Goal: Check status: Check status

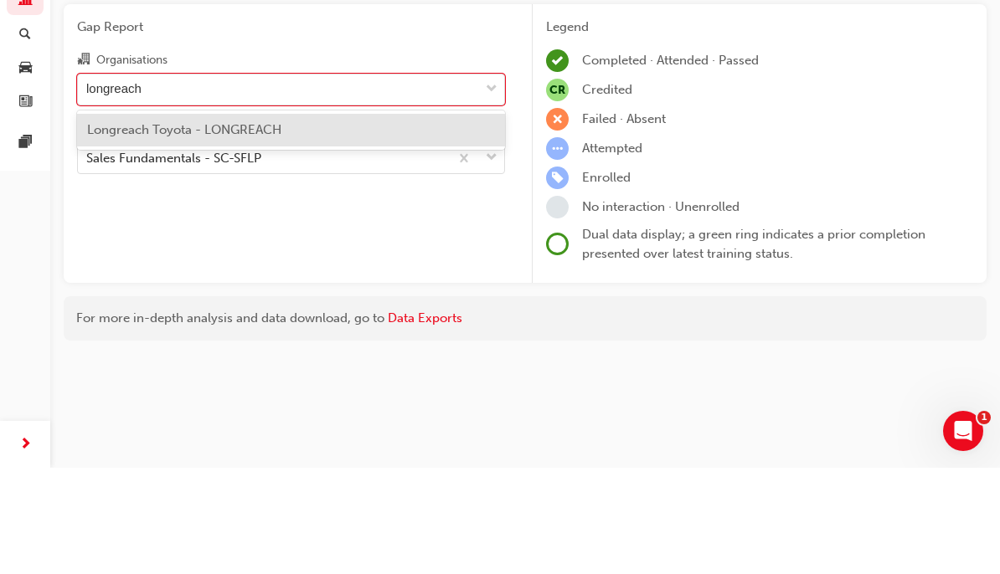
click at [323, 220] on div "Longreach Toyota - LONGREACH" at bounding box center [291, 236] width 428 height 33
type input "longreach"
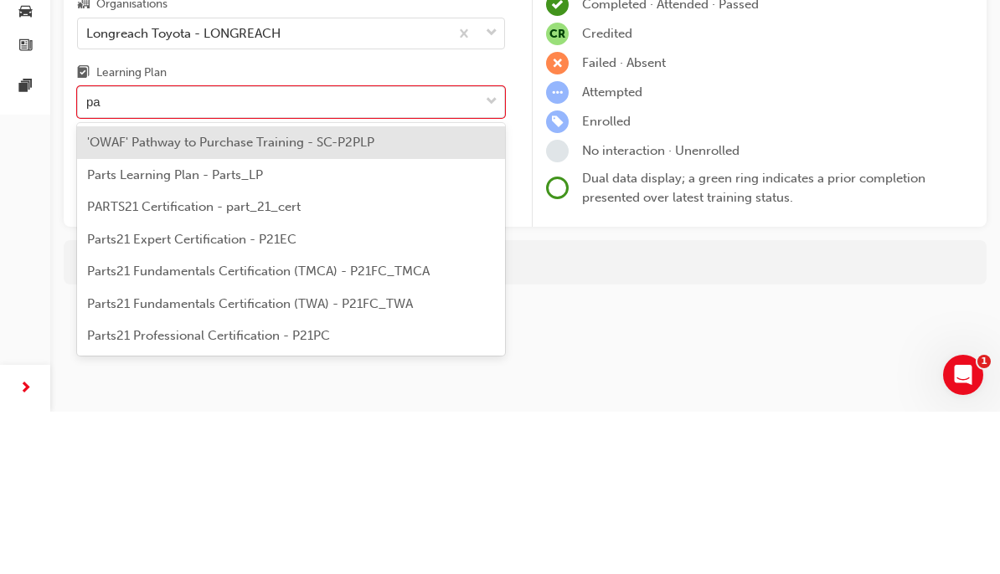
click at [347, 297] on span "'OWAF' Pathway to Purchase Training - SC-P2PLP" at bounding box center [230, 304] width 287 height 15
type input "pa"
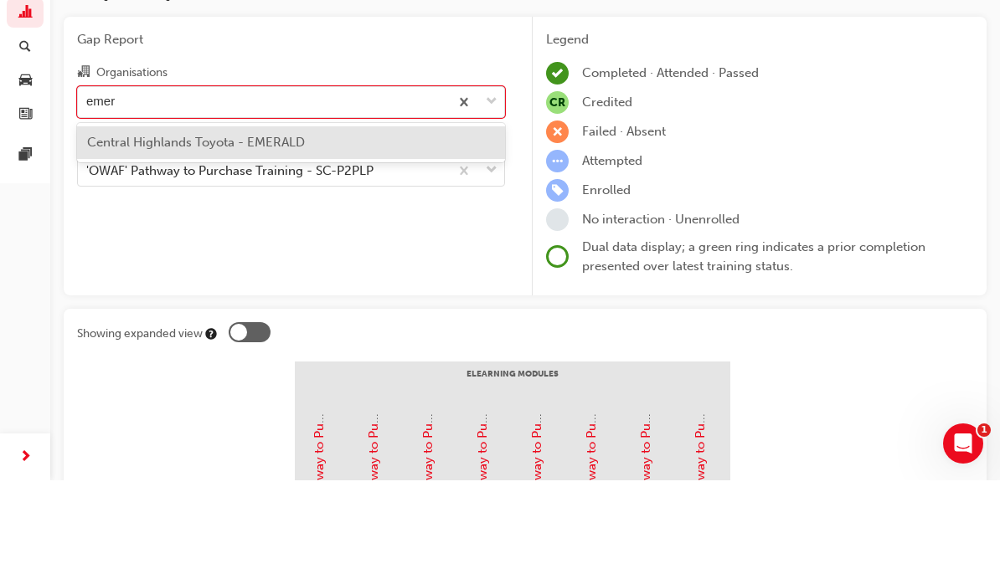
click at [348, 220] on div "Central Highlands Toyota - EMERALD" at bounding box center [291, 236] width 428 height 33
type input "emer"
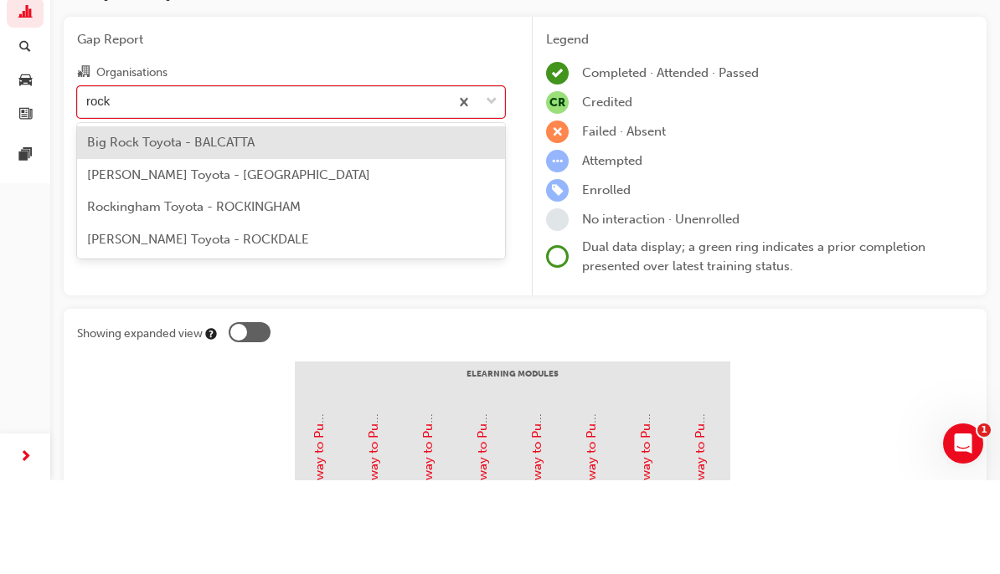
click at [323, 253] on div "[PERSON_NAME] Toyota - [GEOGRAPHIC_DATA]" at bounding box center [291, 269] width 428 height 33
type input "rock"
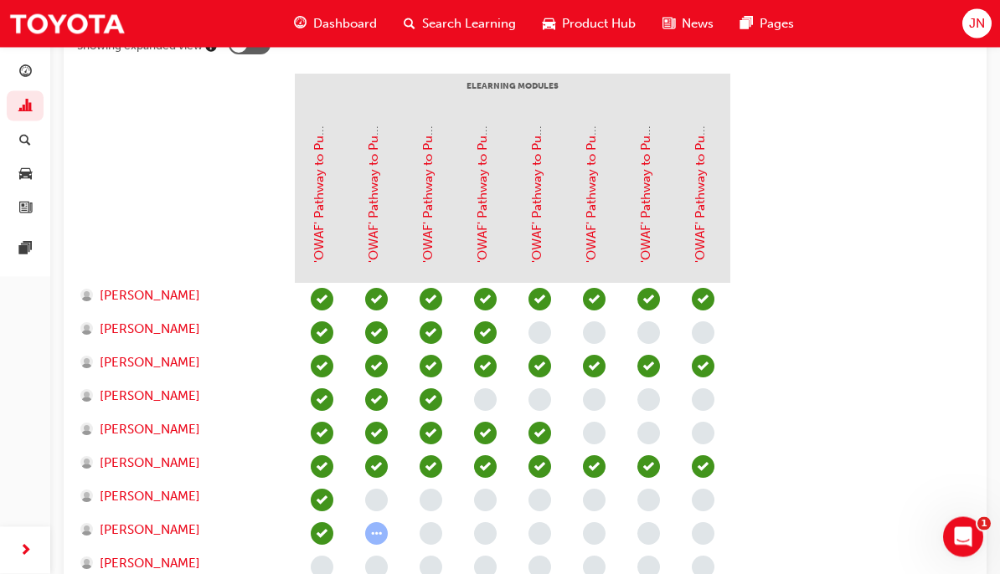
scroll to position [382, 0]
